Goal: Book appointment/travel/reservation

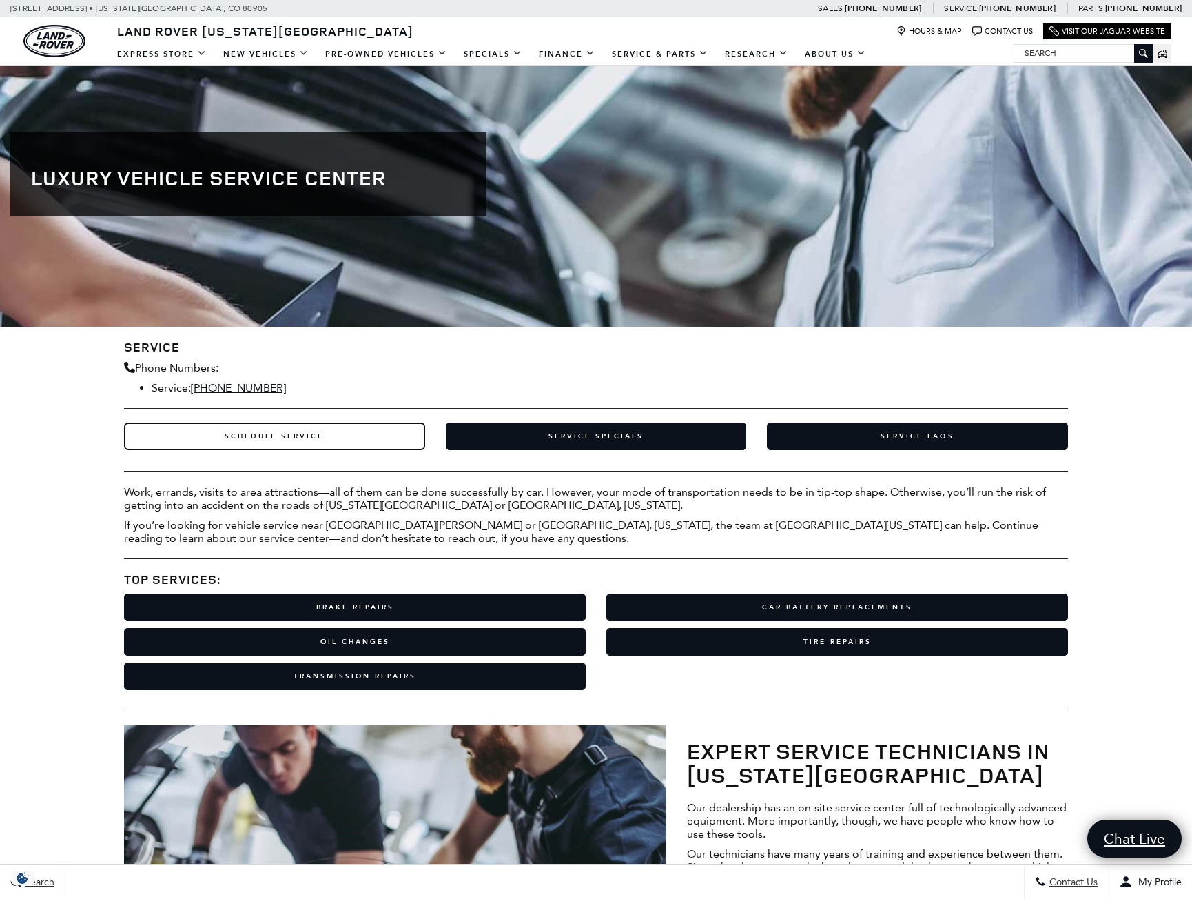
click at [269, 437] on link "Schedule Service" at bounding box center [274, 436] width 301 height 28
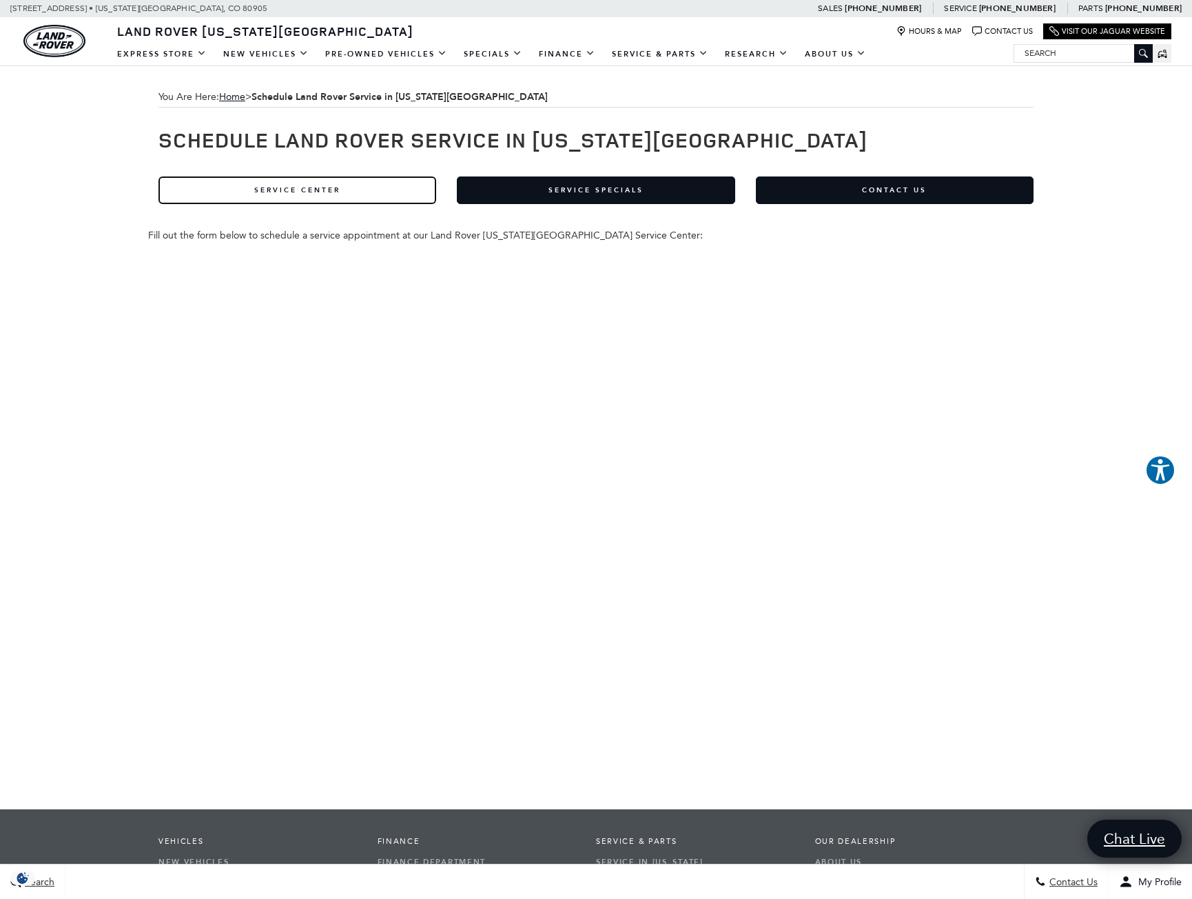
click at [303, 184] on link "Service Center" at bounding box center [298, 190] width 278 height 28
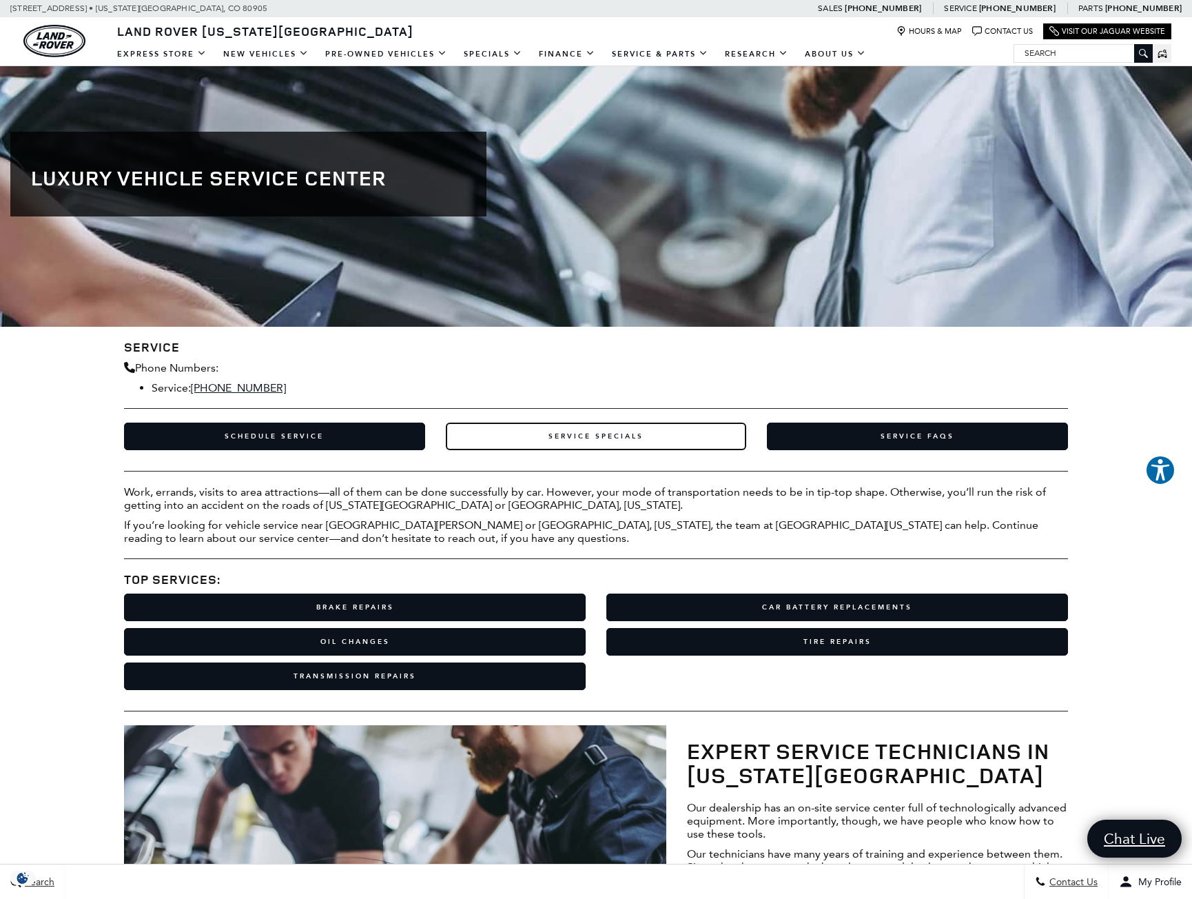
click at [553, 429] on link "Service Specials" at bounding box center [596, 436] width 301 height 28
